Goal: Navigation & Orientation: Find specific page/section

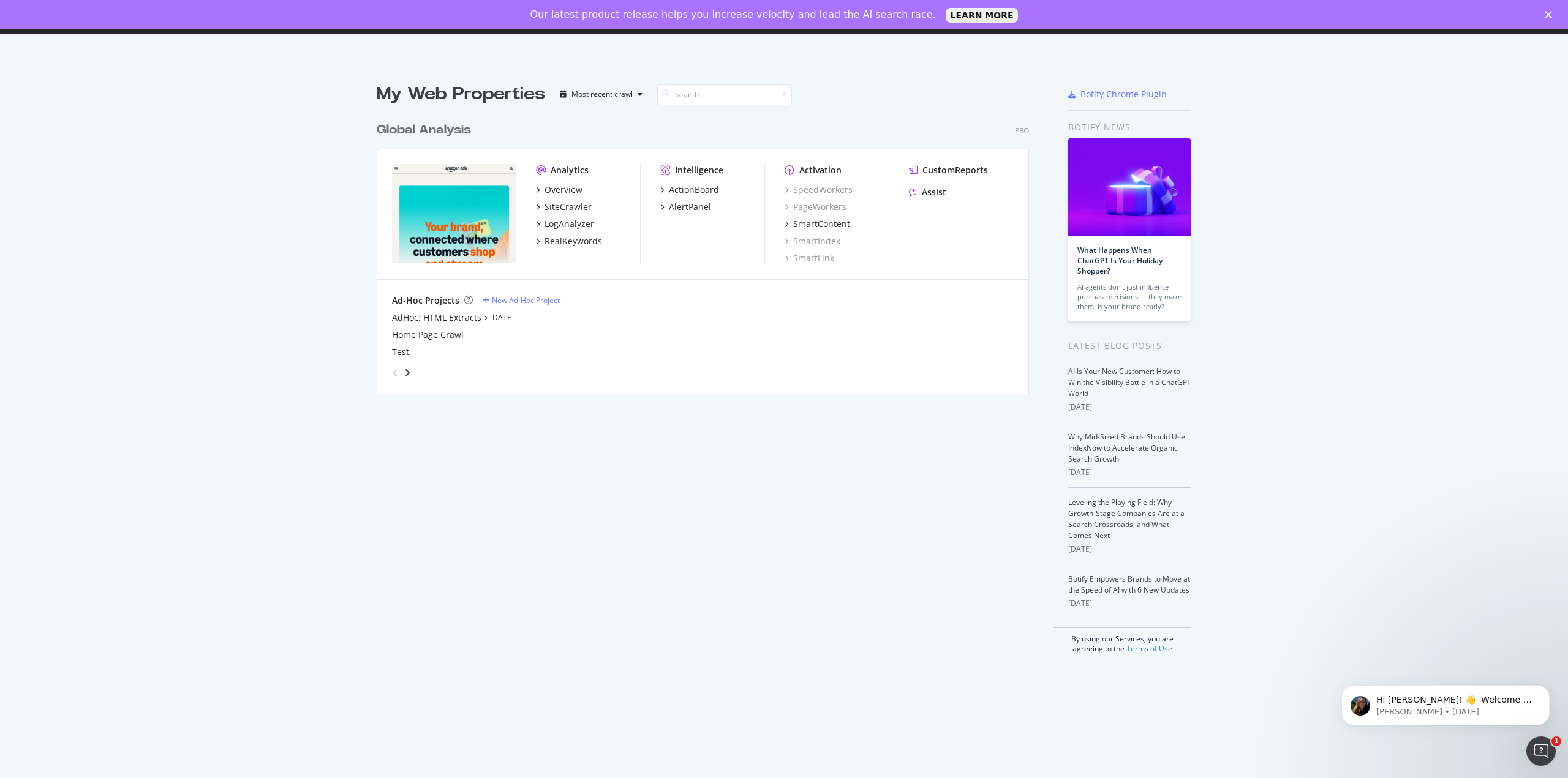
scroll to position [769, 1550]
click at [559, 190] on div "Overview" at bounding box center [563, 190] width 38 height 12
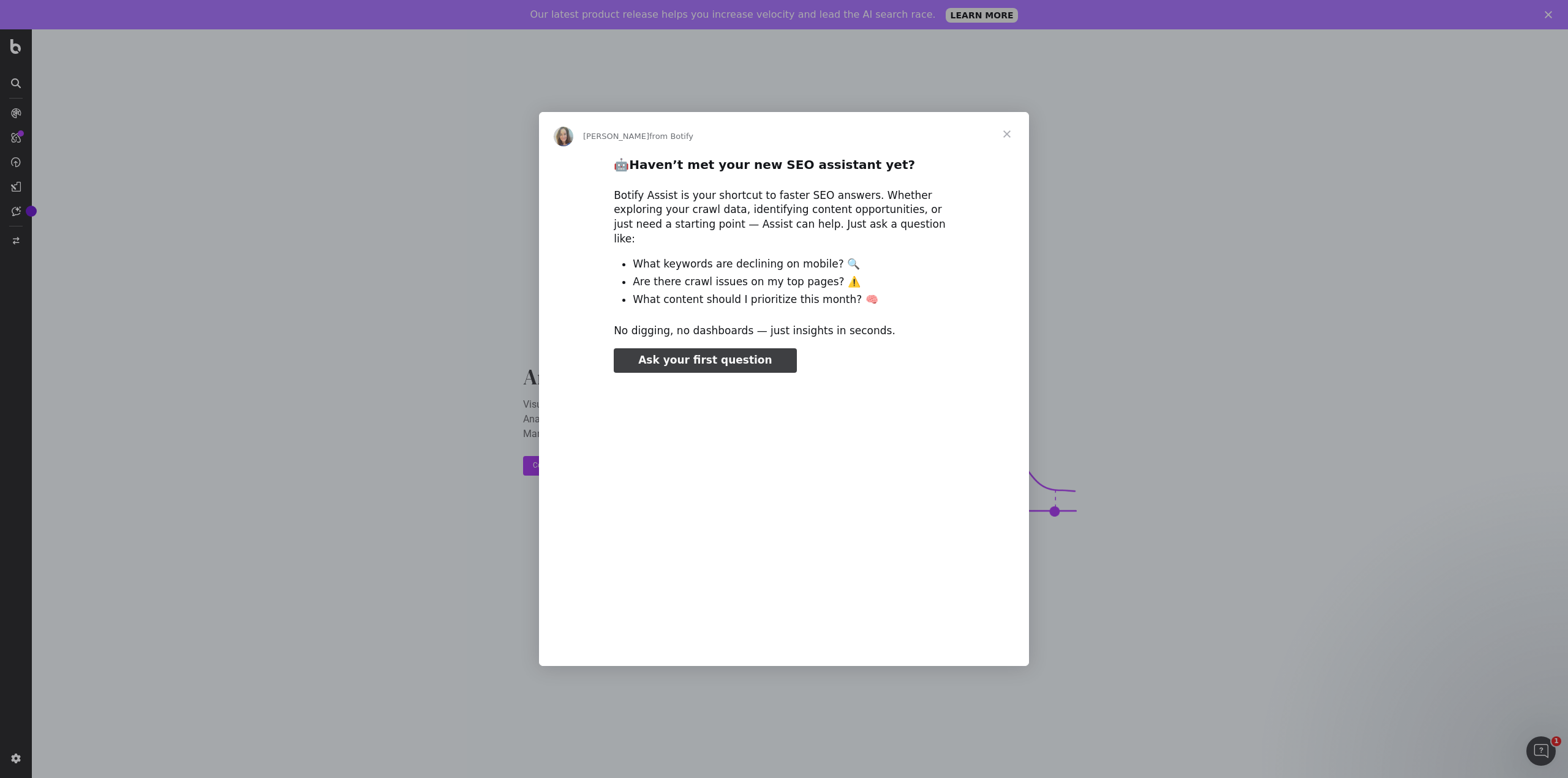
type input "397494"
click at [1007, 137] on span "Close" at bounding box center [1007, 134] width 44 height 44
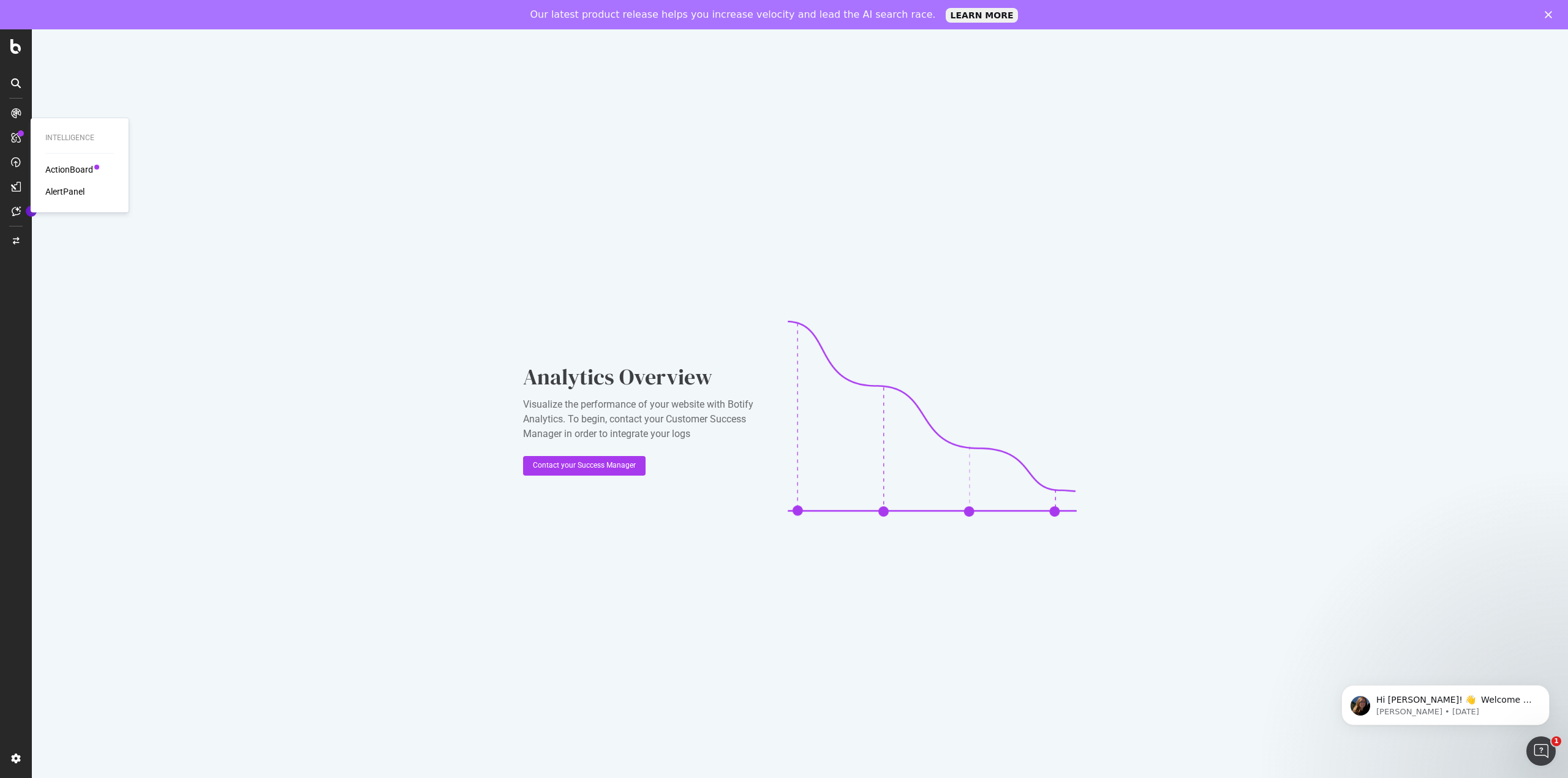
click at [16, 142] on div at bounding box center [16, 137] width 19 height 19
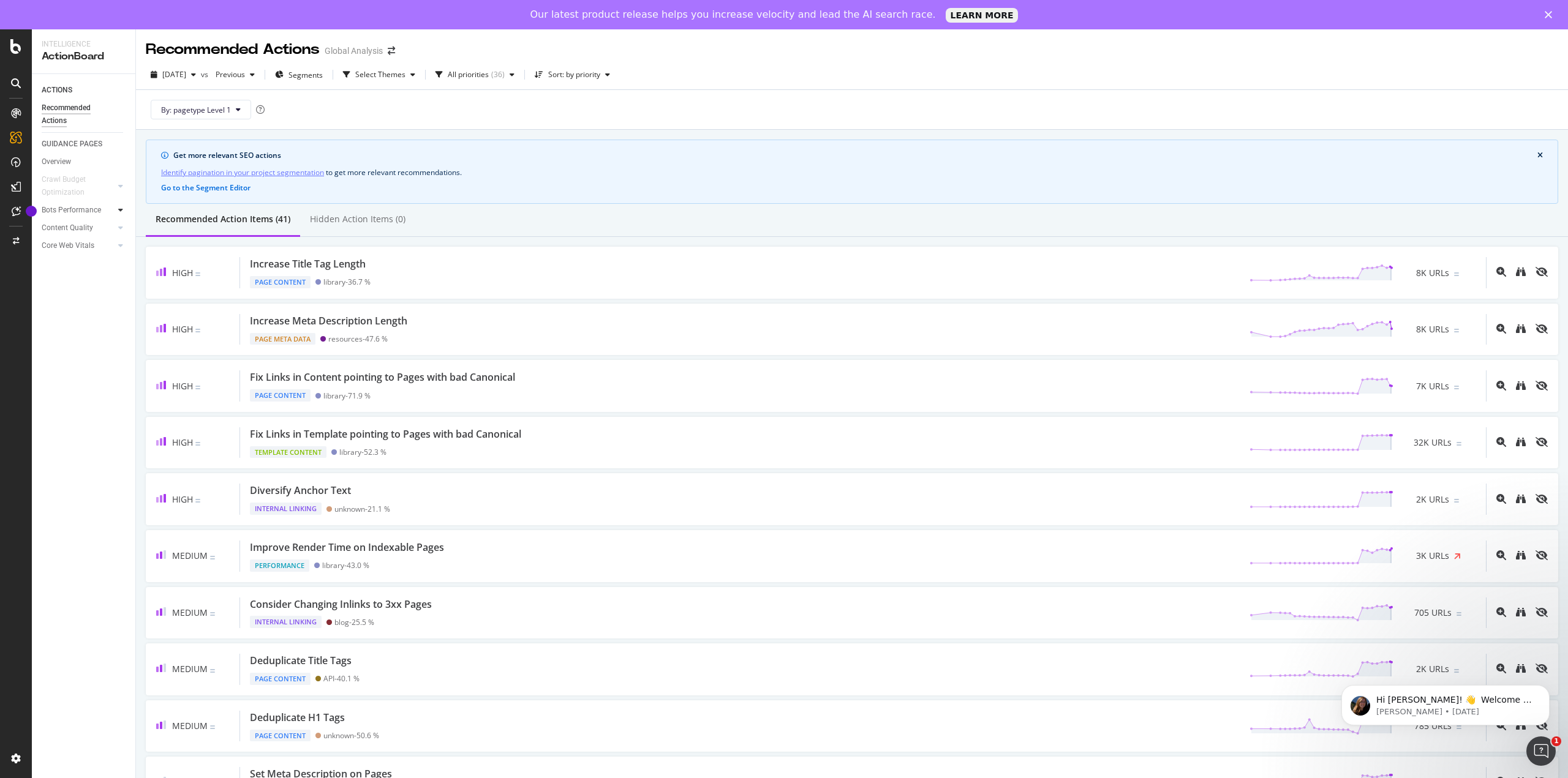
click at [120, 214] on icon at bounding box center [120, 210] width 5 height 8
click at [80, 145] on div "Overview" at bounding box center [63, 145] width 35 height 12
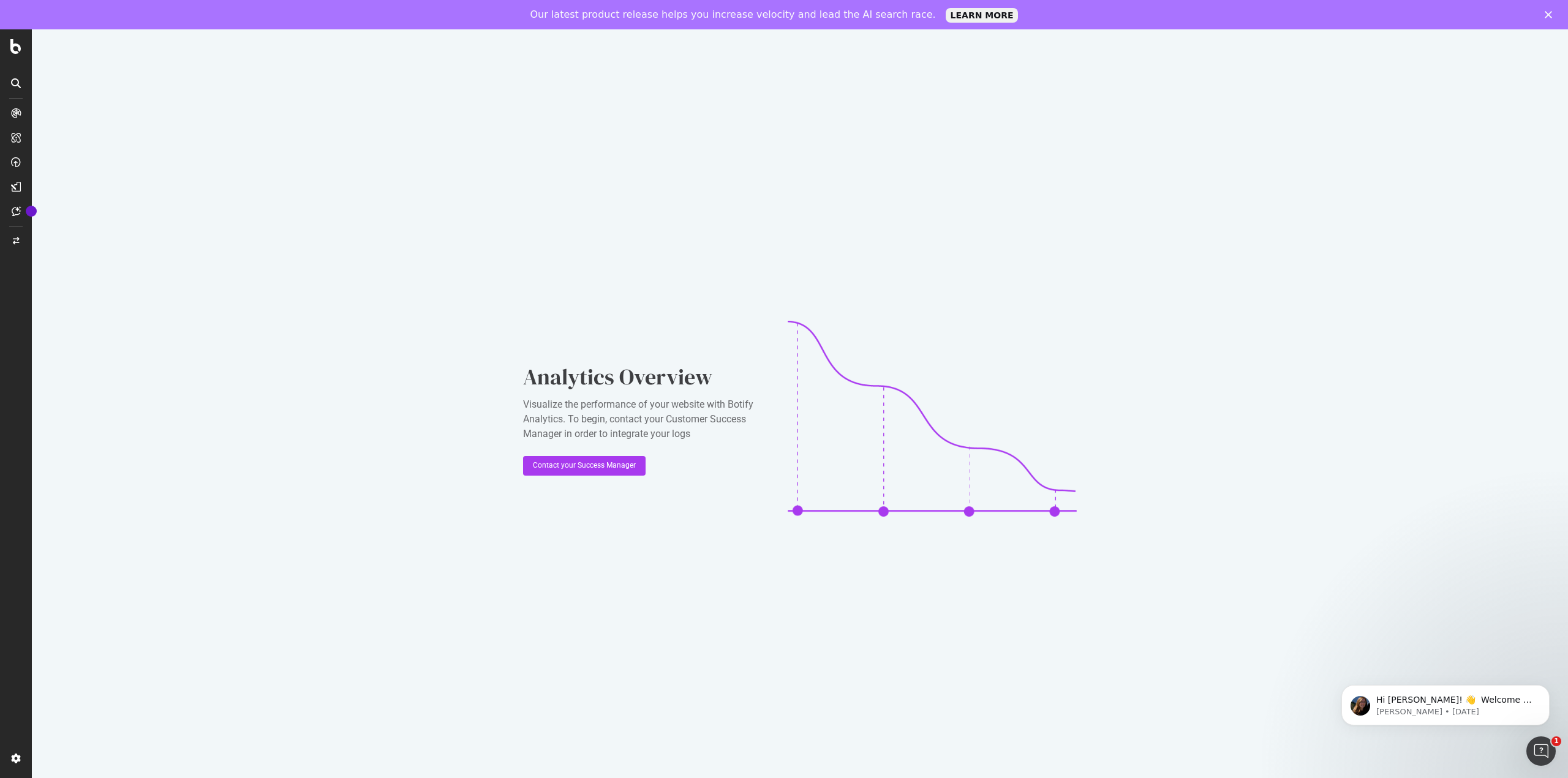
click at [16, 82] on icon at bounding box center [16, 83] width 10 height 10
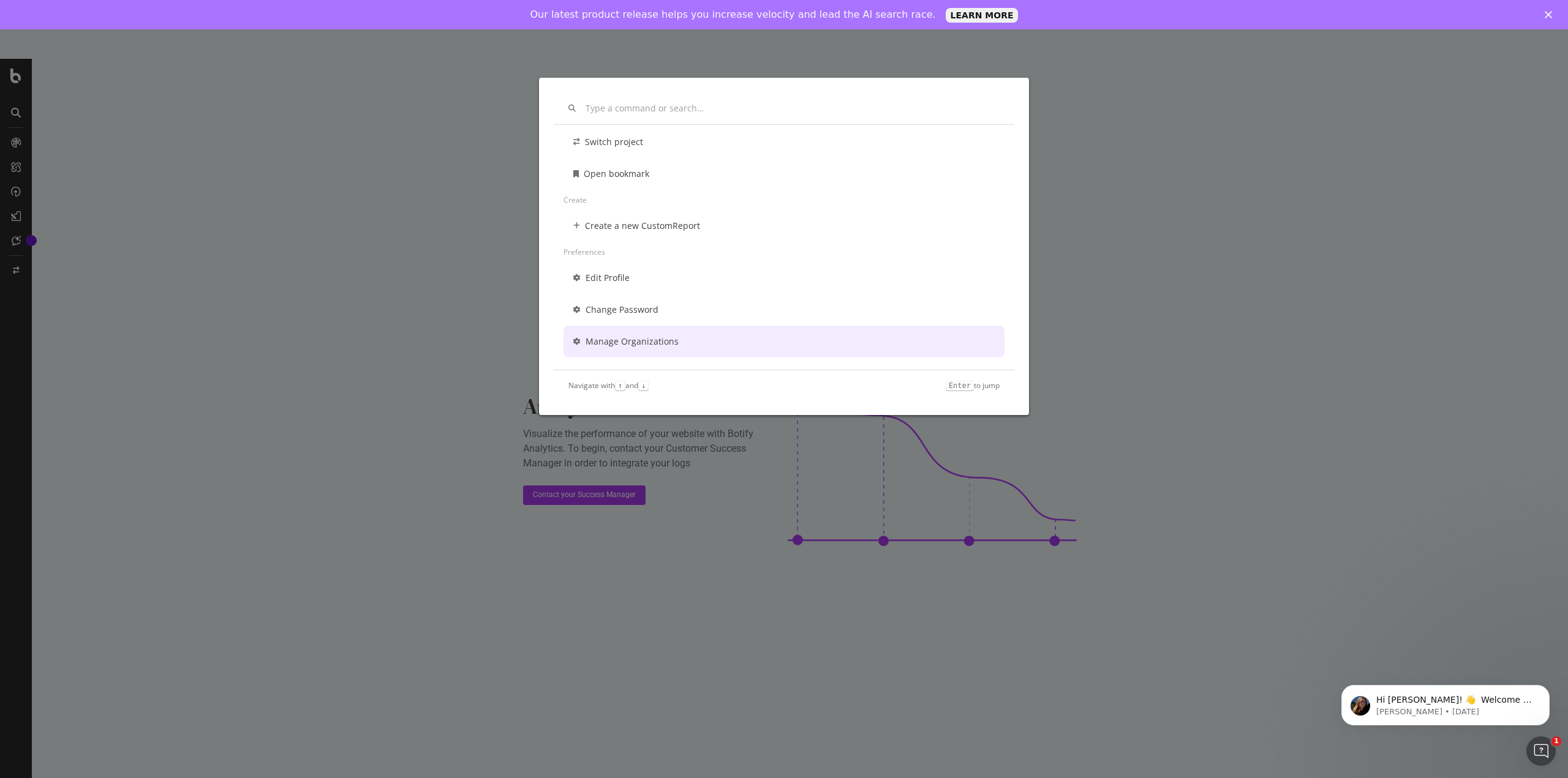
scroll to position [88, 0]
click at [8, 77] on div "Other Switch project Open bookmark Create Create a new CustomReport Preferences…" at bounding box center [784, 389] width 1568 height 778
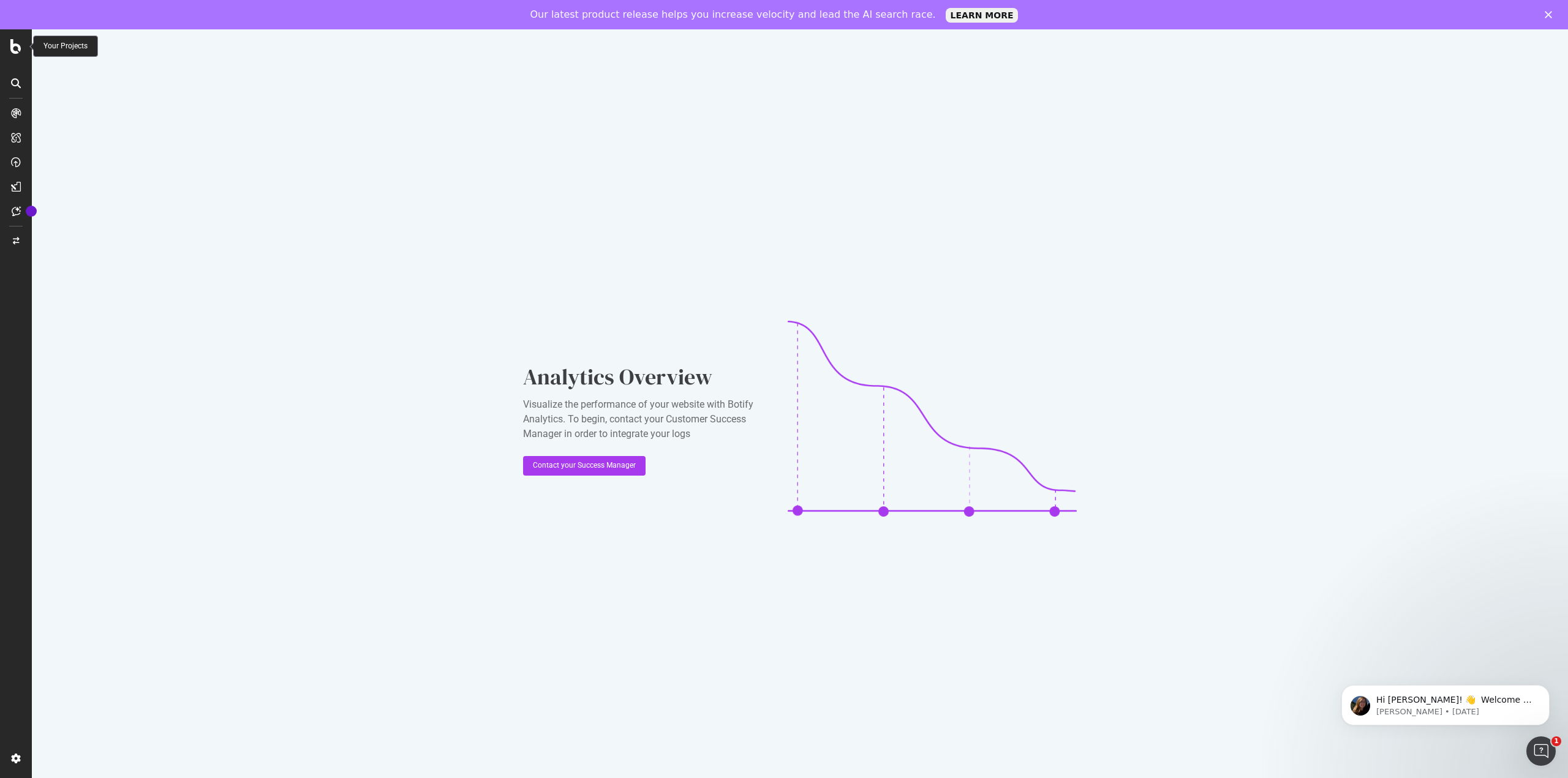
click at [9, 51] on div at bounding box center [16, 46] width 30 height 15
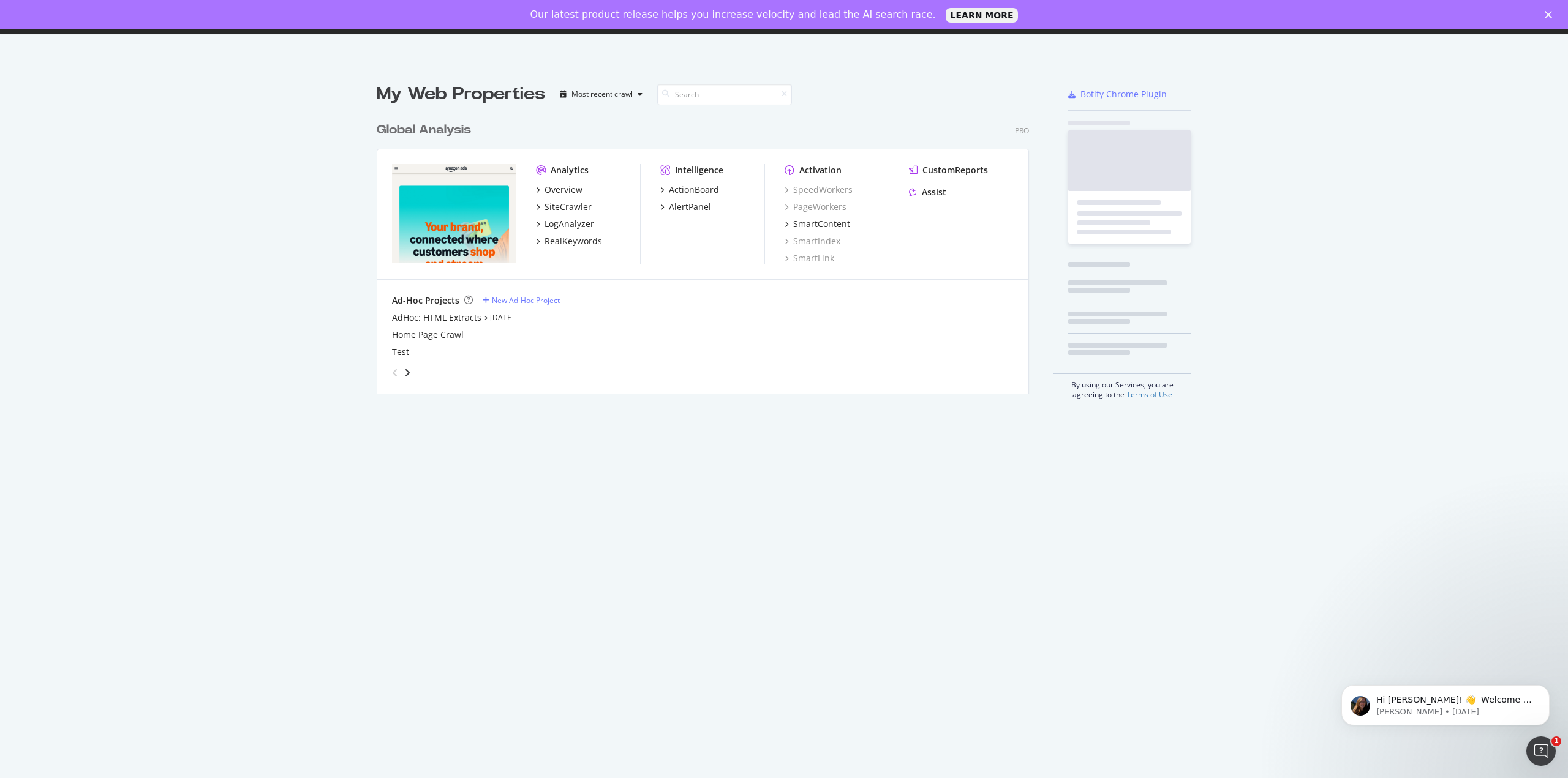
scroll to position [769, 1550]
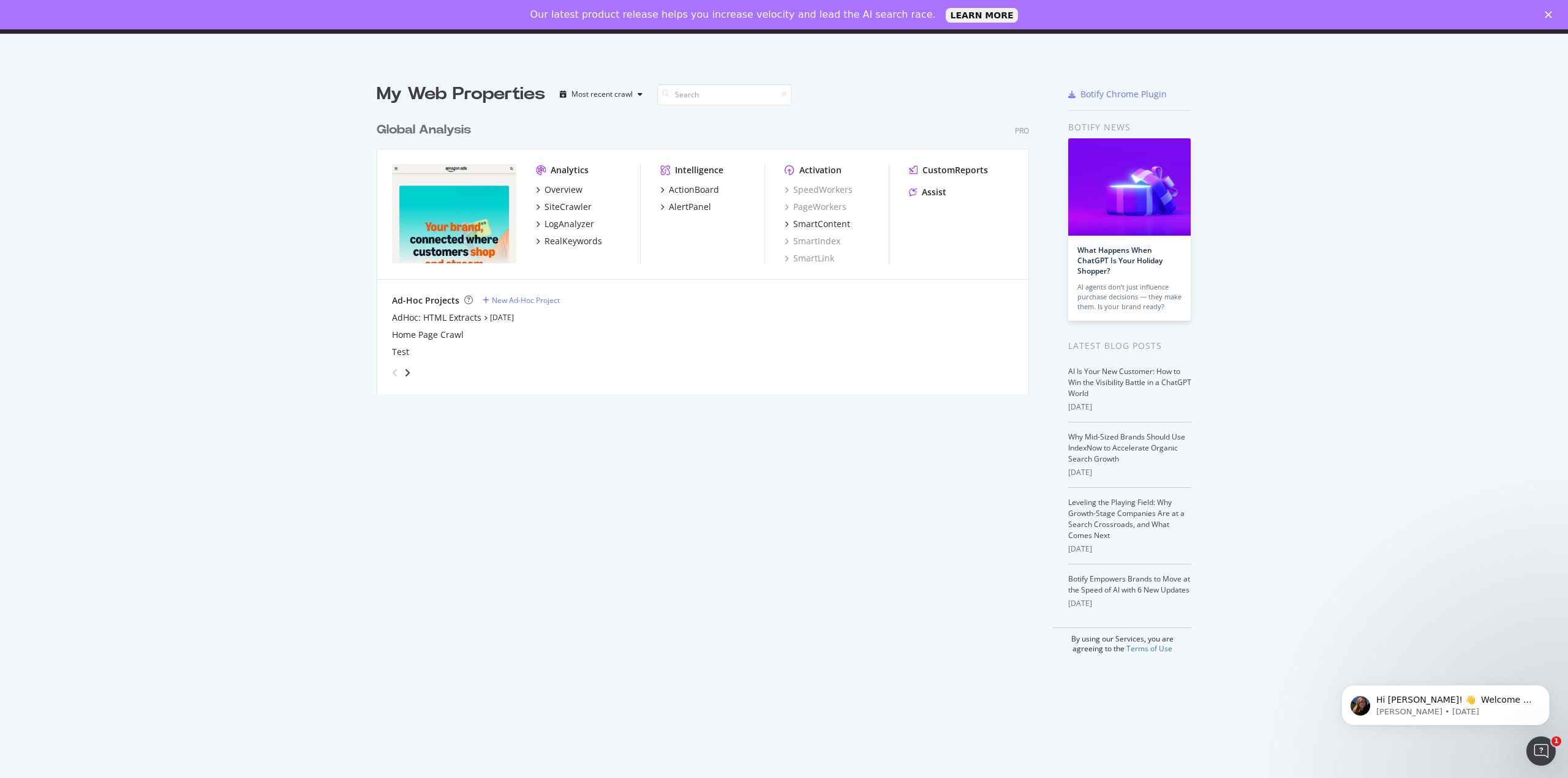
click at [448, 235] on img "grid" at bounding box center [454, 214] width 124 height 99
click at [599, 96] on div "Most recent crawl" at bounding box center [602, 94] width 62 height 8
click at [595, 113] on div "Most recent crawl" at bounding box center [613, 115] width 64 height 10
click at [626, 115] on div "Most recent crawl" at bounding box center [613, 115] width 64 height 10
